Goal: Task Accomplishment & Management: Use online tool/utility

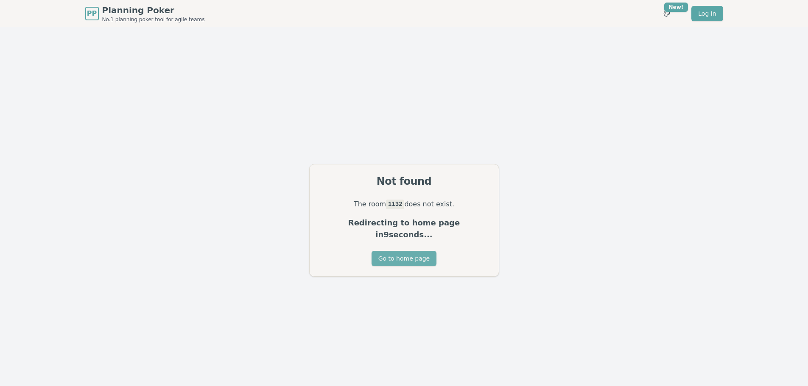
click at [408, 252] on button "Go to home page" at bounding box center [404, 258] width 65 height 15
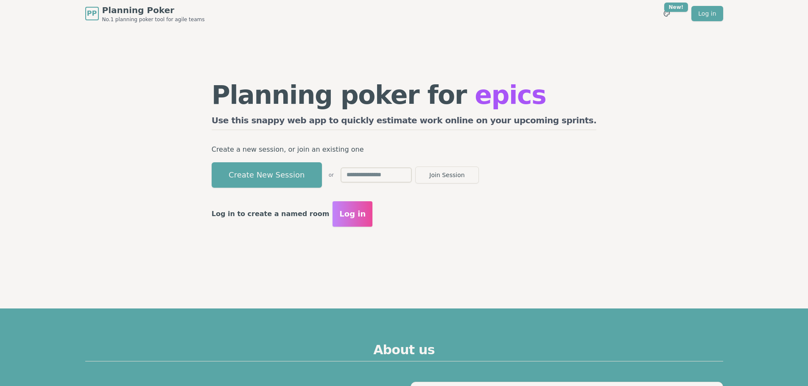
click at [292, 180] on button "Create New Session" at bounding box center [267, 174] width 110 height 25
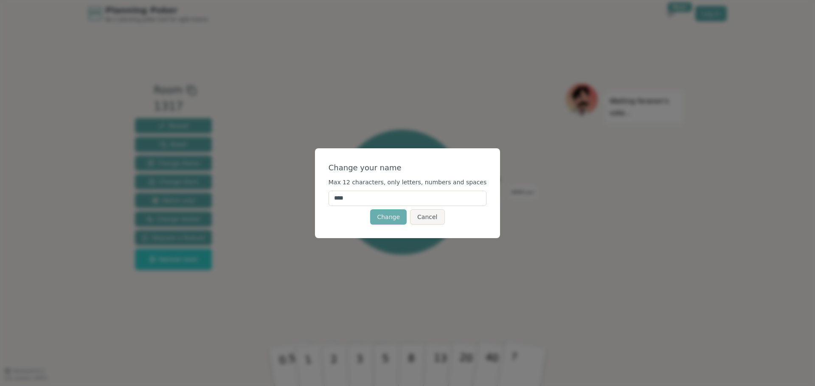
click at [383, 220] on button "Change" at bounding box center [388, 217] width 36 height 15
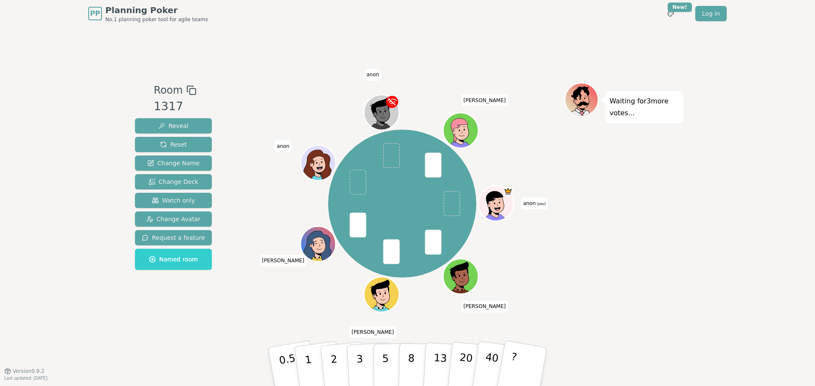
click at [652, 236] on div "Waiting for 3 more votes..." at bounding box center [623, 199] width 119 height 233
click at [669, 238] on div "Waiting for 3 more votes..." at bounding box center [623, 199] width 119 height 233
click at [263, 84] on div at bounding box center [402, 90] width 325 height 15
click at [373, 72] on span "anon" at bounding box center [372, 75] width 17 height 12
click at [312, 73] on div "Room 1317 Reveal Reset Change Name Change Deck Watch only Change Avatar Request…" at bounding box center [408, 199] width 552 height 344
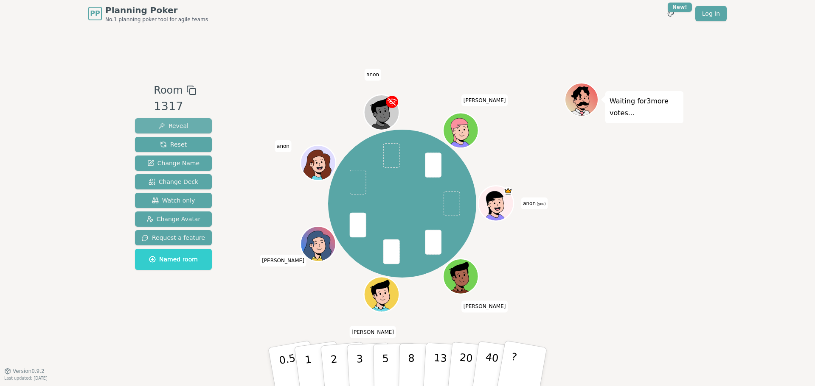
click at [193, 127] on button "Reveal" at bounding box center [173, 125] width 77 height 15
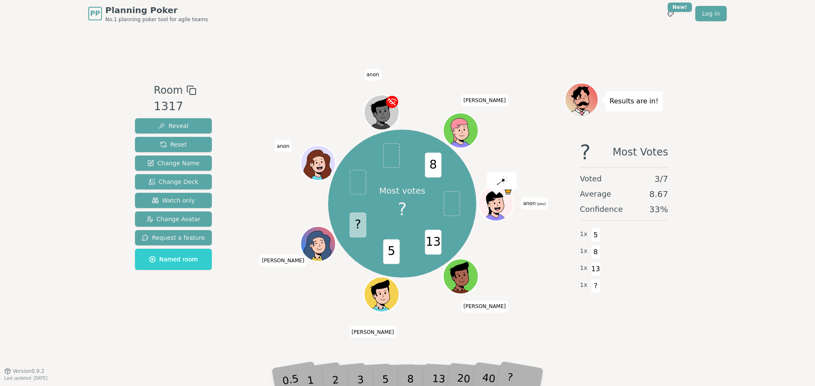
click at [775, 282] on div "PP Planning Poker No.1 planning poker tool for agile teams Toggle theme New! Lo…" at bounding box center [407, 193] width 815 height 386
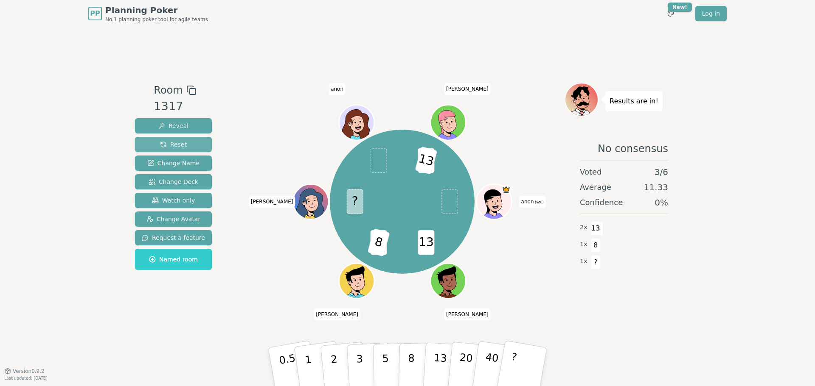
click at [173, 145] on span "Reset" at bounding box center [173, 144] width 27 height 8
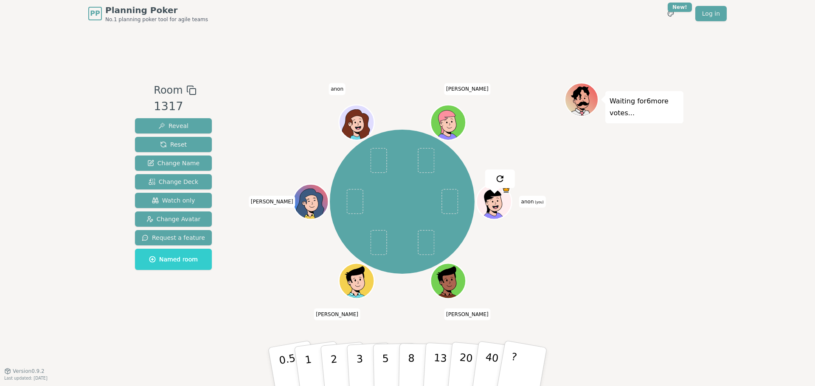
click at [617, 261] on div "Waiting for 6 more votes..." at bounding box center [623, 199] width 119 height 233
click at [624, 260] on div "Waiting for 6 more votes..." at bounding box center [623, 199] width 119 height 233
click at [305, 33] on div "Room 1317 Reveal Reset Change Name Change Deck Watch only Change Avatar Request…" at bounding box center [408, 199] width 552 height 344
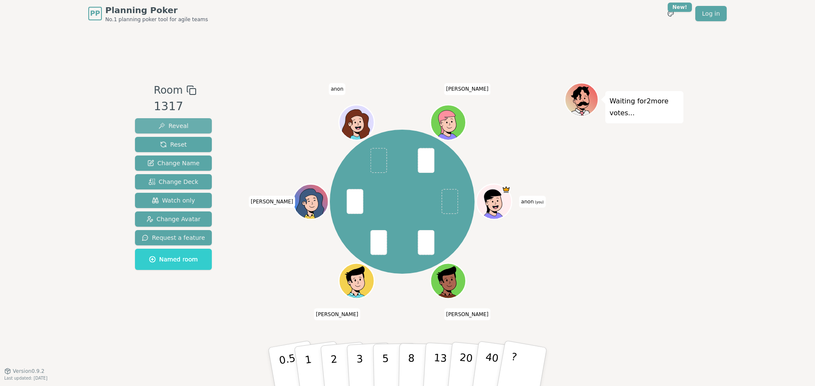
click at [172, 125] on span "Reveal" at bounding box center [173, 126] width 30 height 8
